Goal: Information Seeking & Learning: Find specific fact

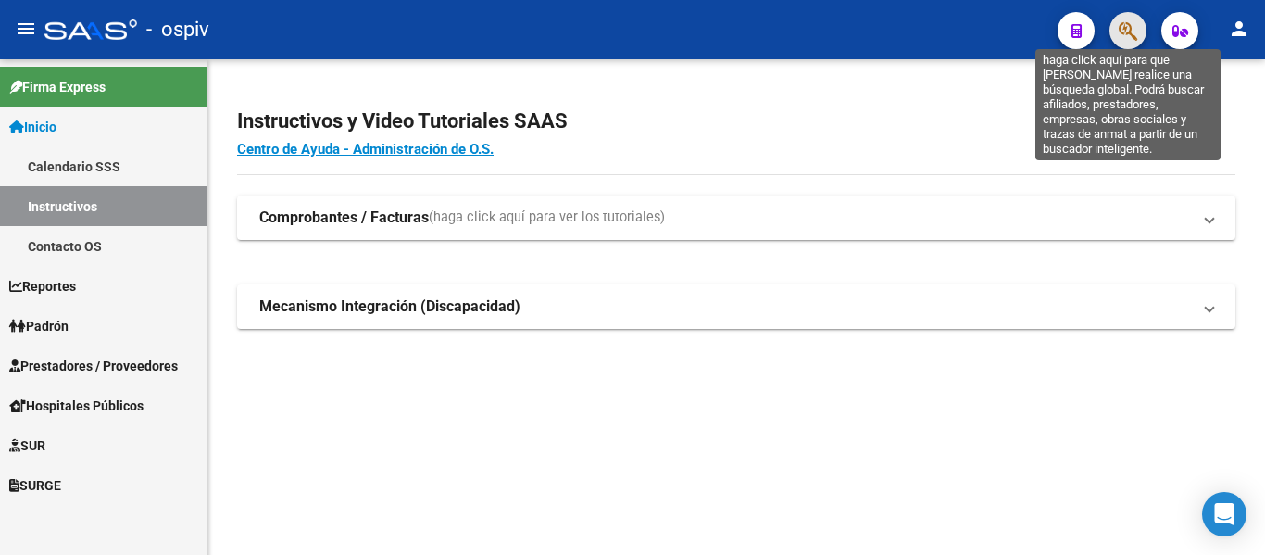
click at [1126, 32] on icon "button" at bounding box center [1127, 30] width 19 height 21
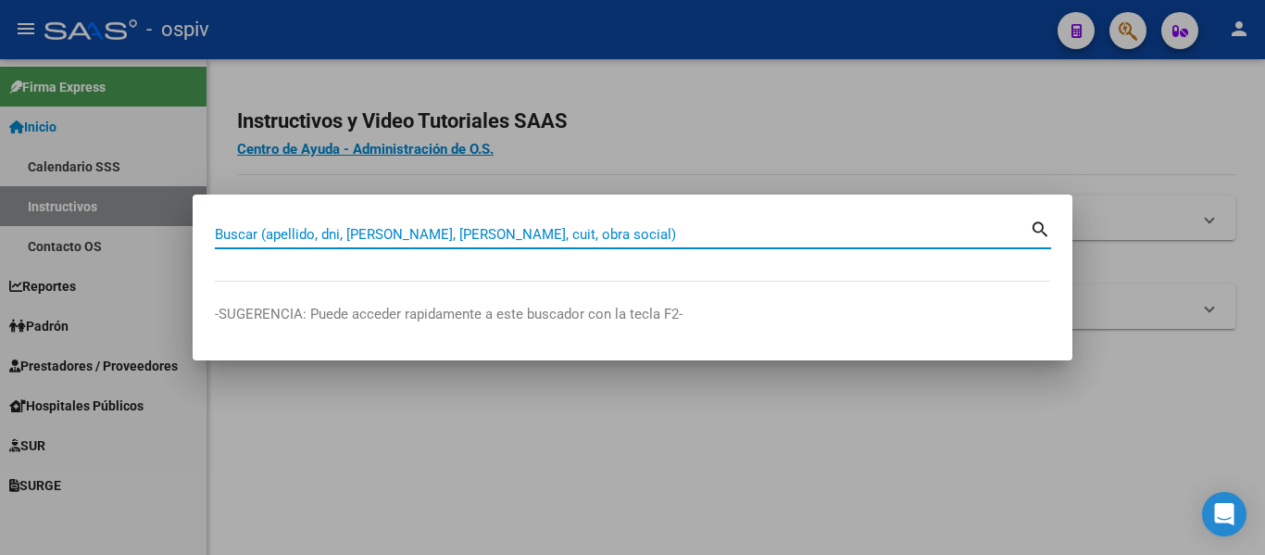
click at [408, 240] on input "Buscar (apellido, dni, [PERSON_NAME], [PERSON_NAME], cuit, obra social)" at bounding box center [622, 234] width 815 height 17
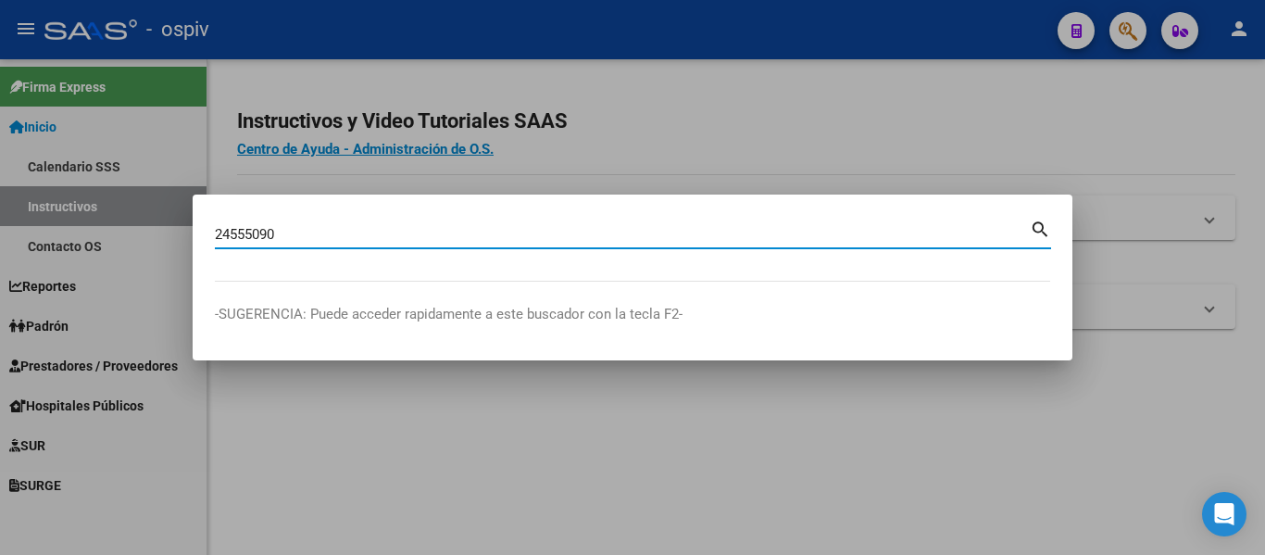
type input "24555090"
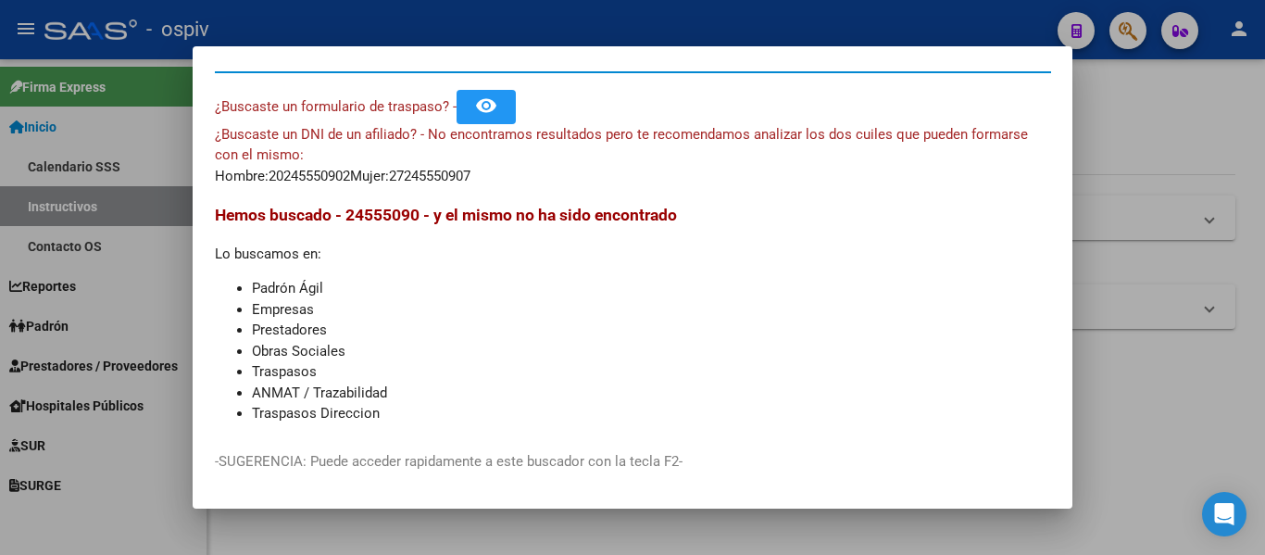
scroll to position [53, 0]
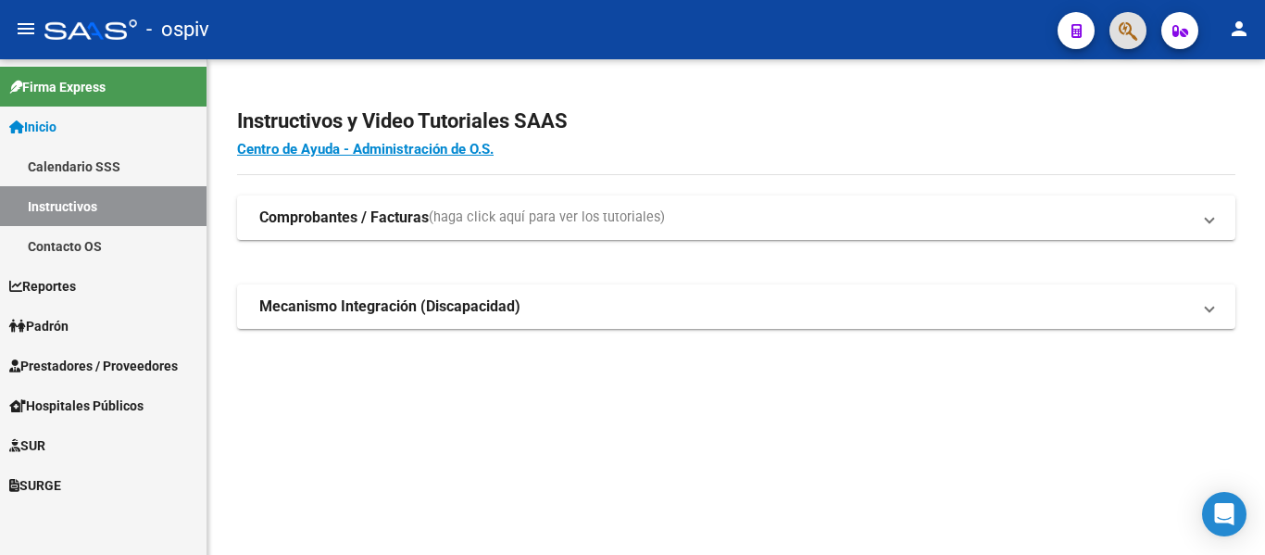
click at [1135, 25] on icon "button" at bounding box center [1127, 30] width 19 height 21
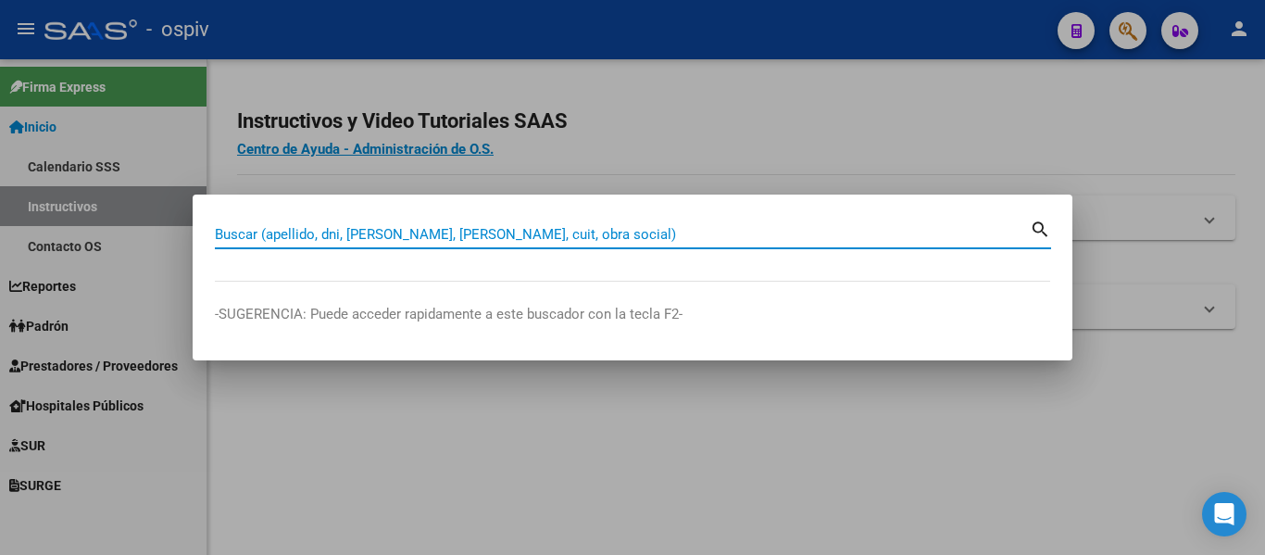
click at [567, 234] on input "Buscar (apellido, dni, [PERSON_NAME], [PERSON_NAME], cuit, obra social)" at bounding box center [622, 234] width 815 height 17
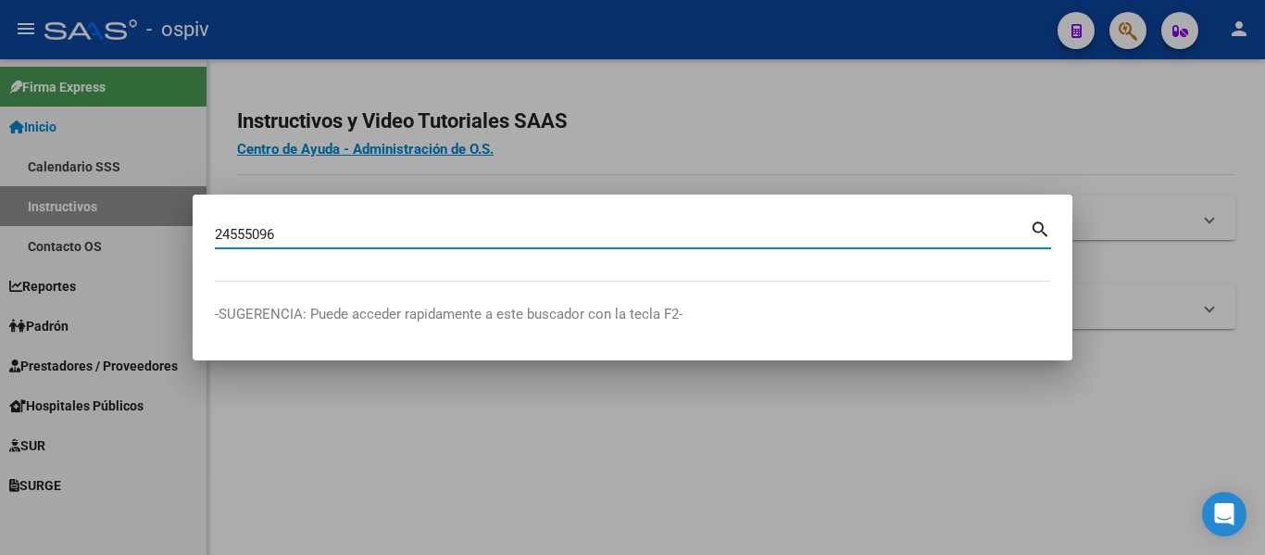
type input "24555096"
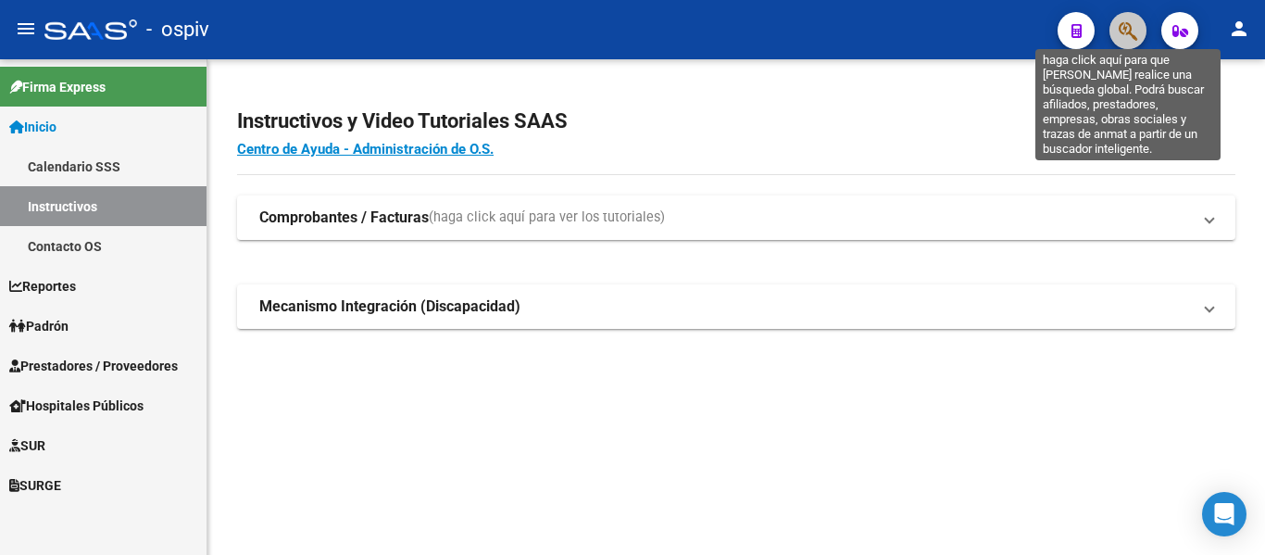
click at [1121, 33] on icon "button" at bounding box center [1127, 30] width 19 height 21
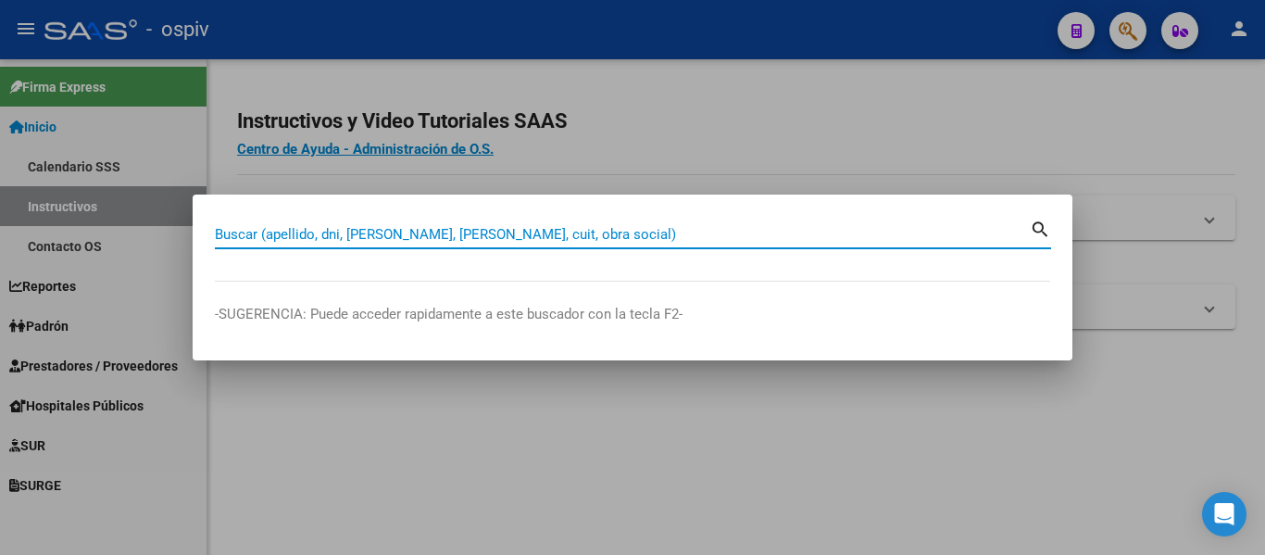
click at [545, 234] on input "Buscar (apellido, dni, [PERSON_NAME], [PERSON_NAME], cuit, obra social)" at bounding box center [622, 234] width 815 height 17
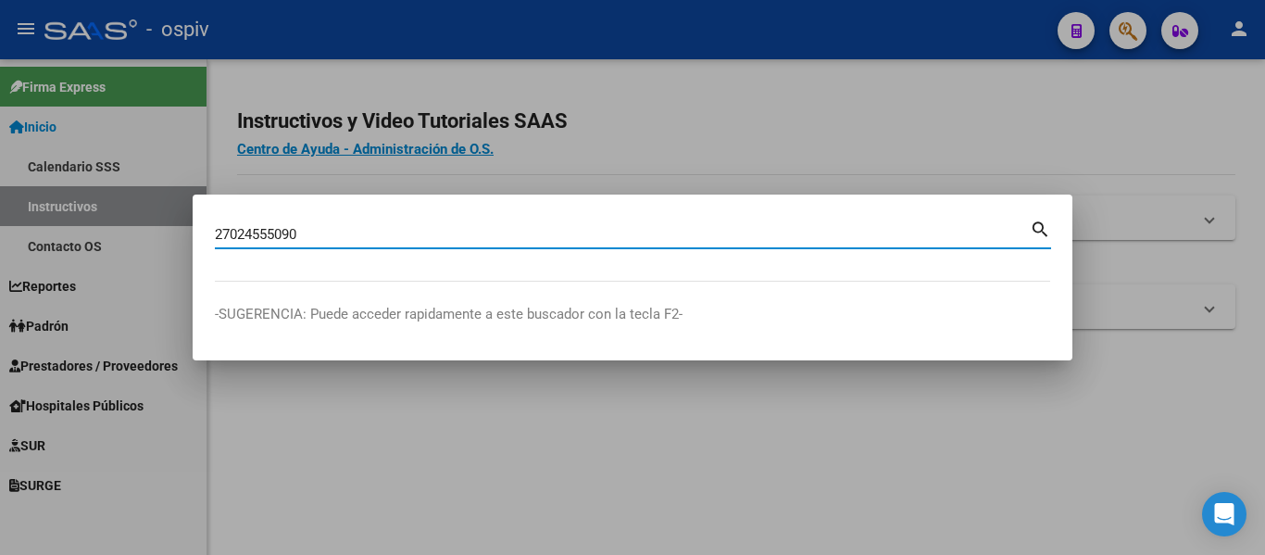
type input "27024555090"
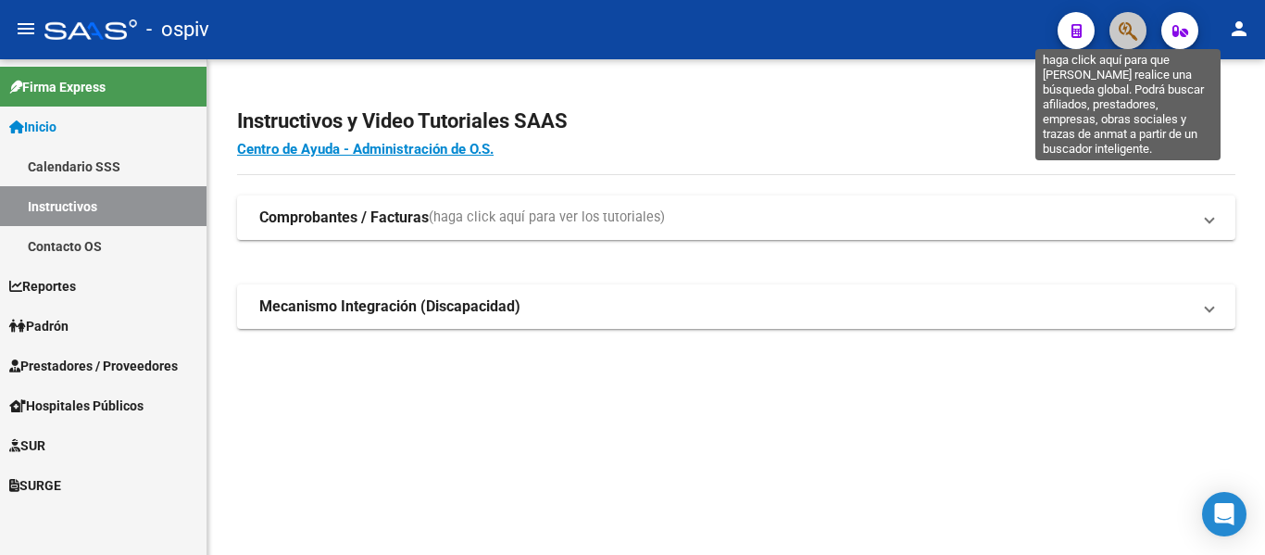
click at [1131, 32] on icon "button" at bounding box center [1127, 30] width 19 height 21
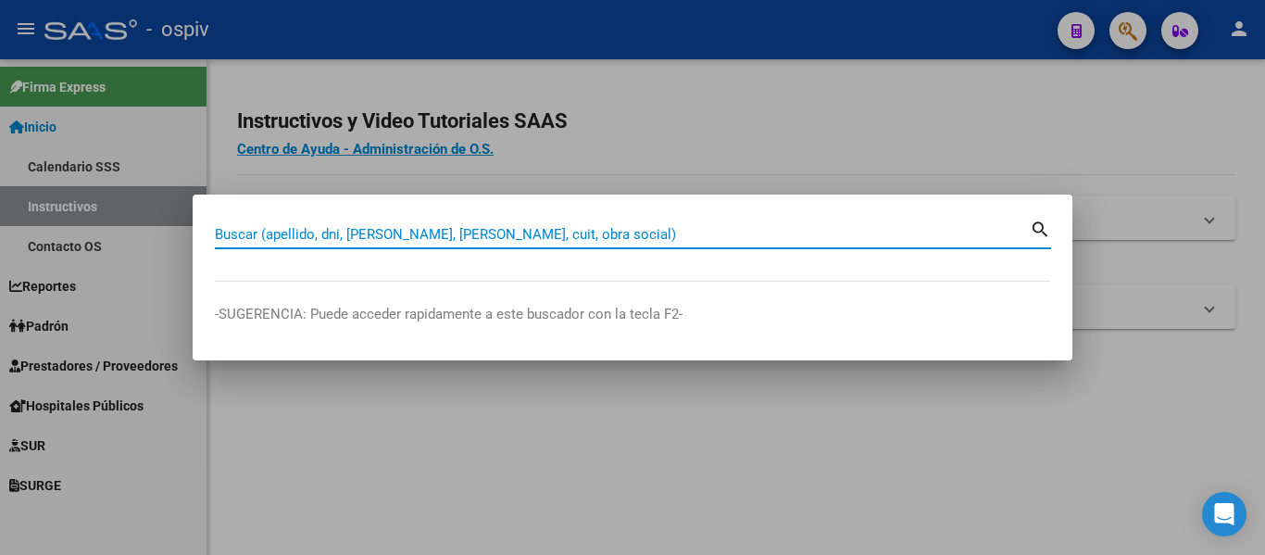
click at [483, 239] on input "Buscar (apellido, dni, [PERSON_NAME], [PERSON_NAME], cuit, obra social)" at bounding box center [622, 234] width 815 height 17
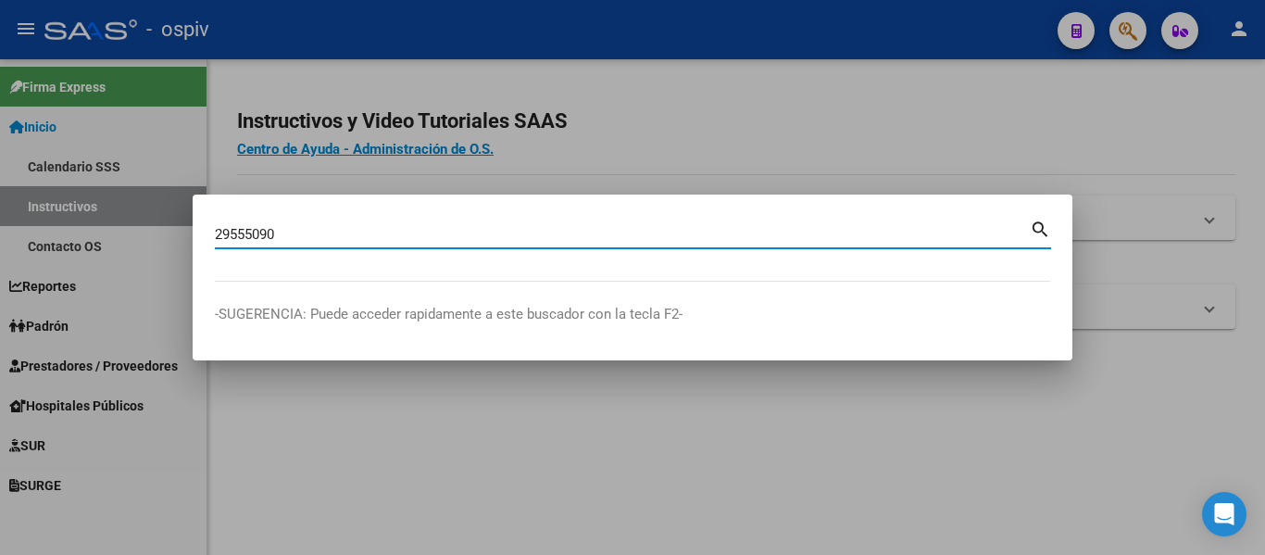
type input "29555090"
